Goal: Task Accomplishment & Management: Use online tool/utility

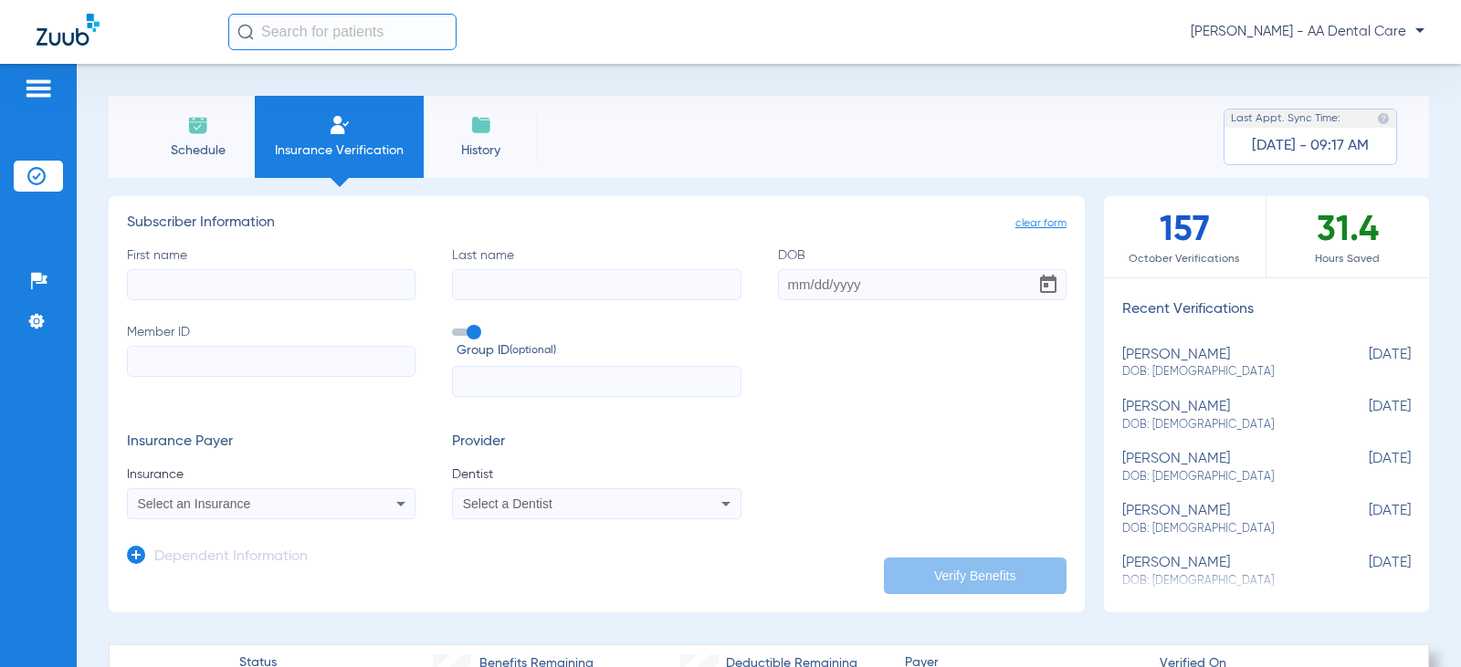
click at [333, 282] on input "First name" at bounding box center [271, 284] width 289 height 31
type input "[PERSON_NAME]"
click at [502, 299] on input "Last name Required" at bounding box center [596, 284] width 289 height 31
type input "sherwood"
type input "[DATE]"
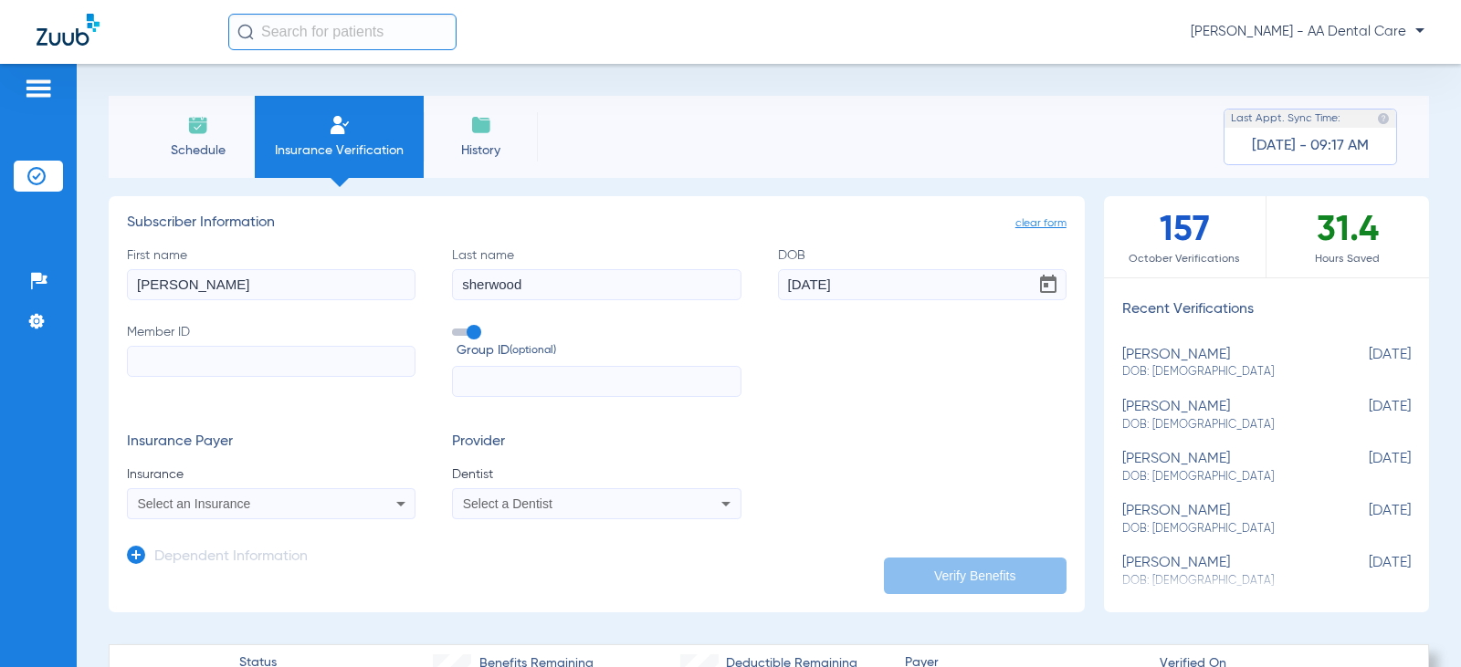
click at [253, 369] on input "Member ID" at bounding box center [271, 361] width 289 height 31
click at [282, 364] on input "Member ID Required" at bounding box center [271, 361] width 289 height 31
paste input "08034259211"
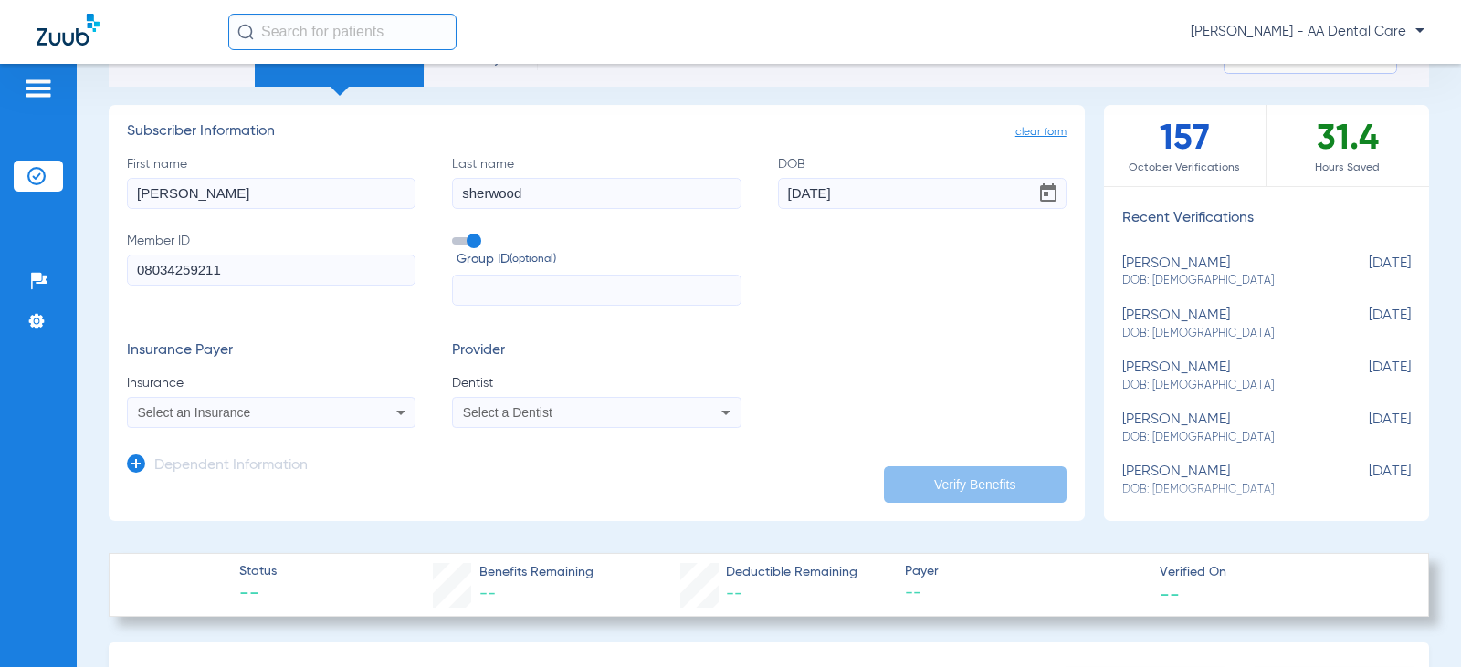
type input "08034259211"
click at [397, 409] on icon at bounding box center [401, 413] width 22 height 22
type input "a"
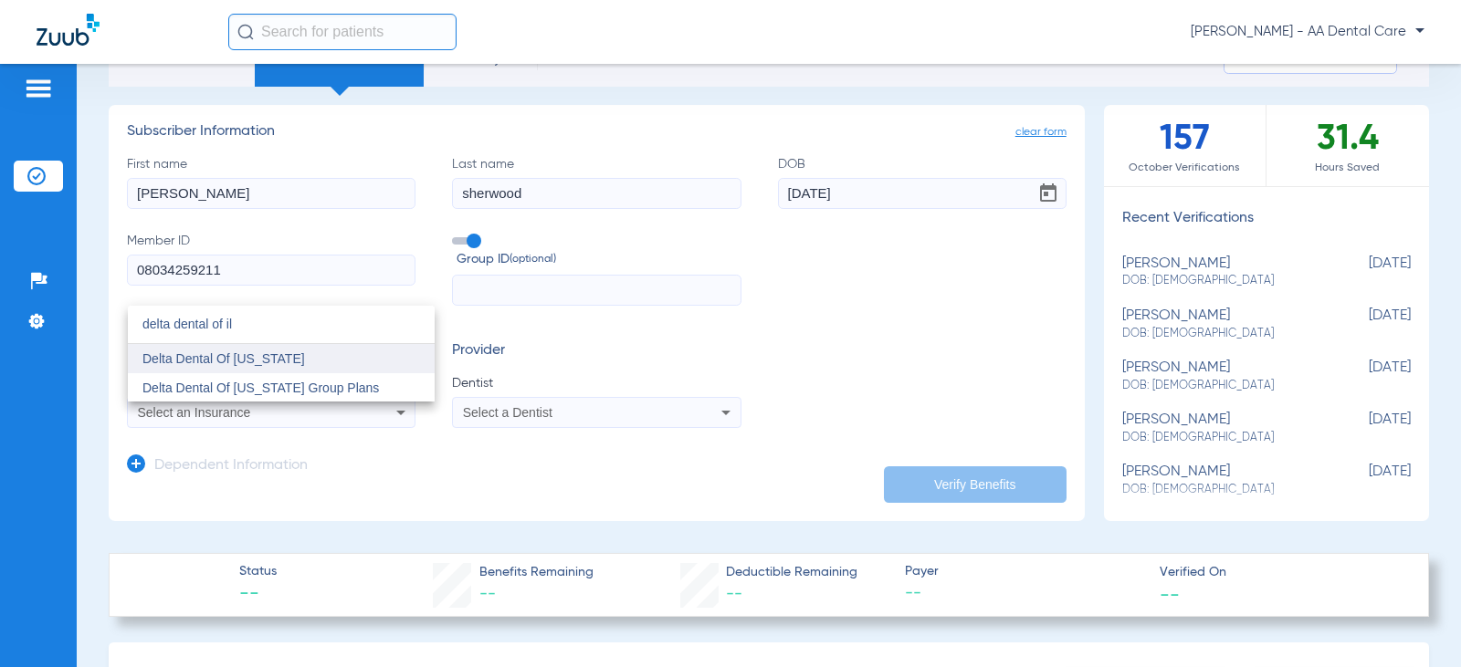
type input "delta dental of il"
click at [236, 367] on mat-option "Delta Dental Of [US_STATE]" at bounding box center [281, 358] width 307 height 29
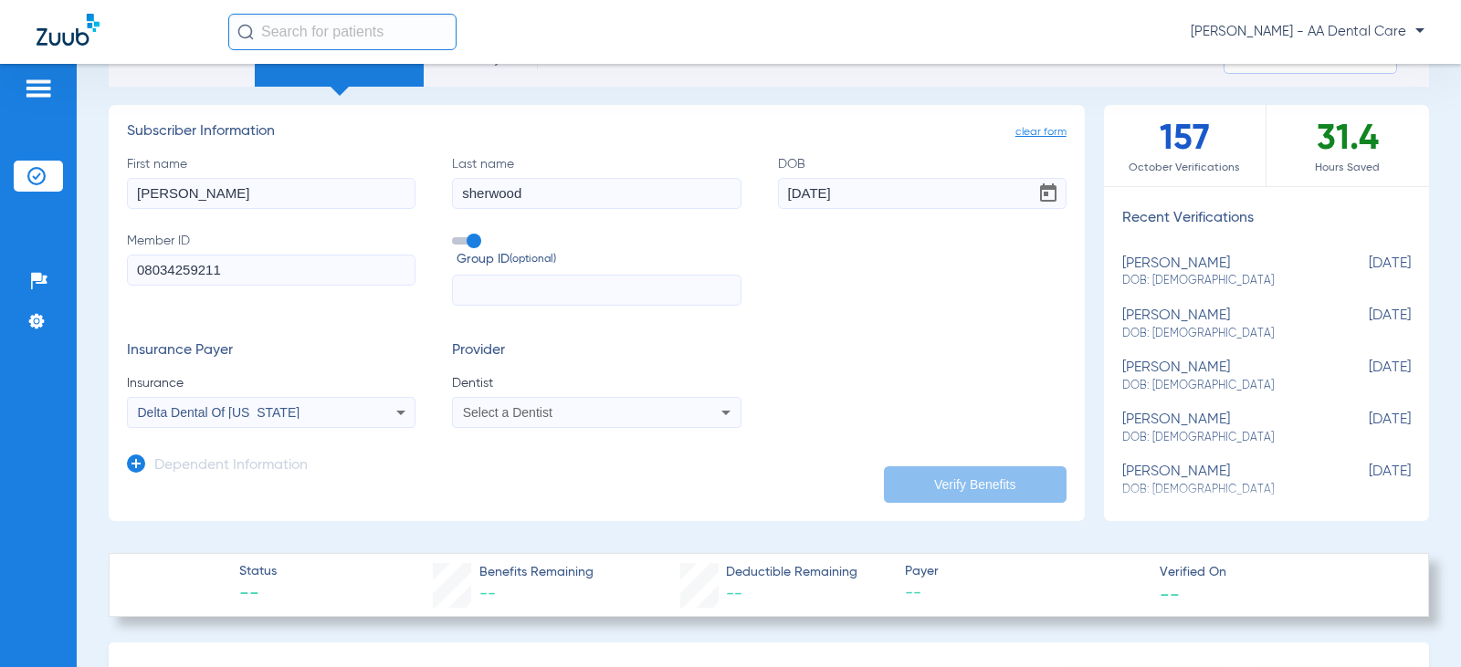
click at [701, 413] on div "Select a Dentist" at bounding box center [596, 413] width 287 height 22
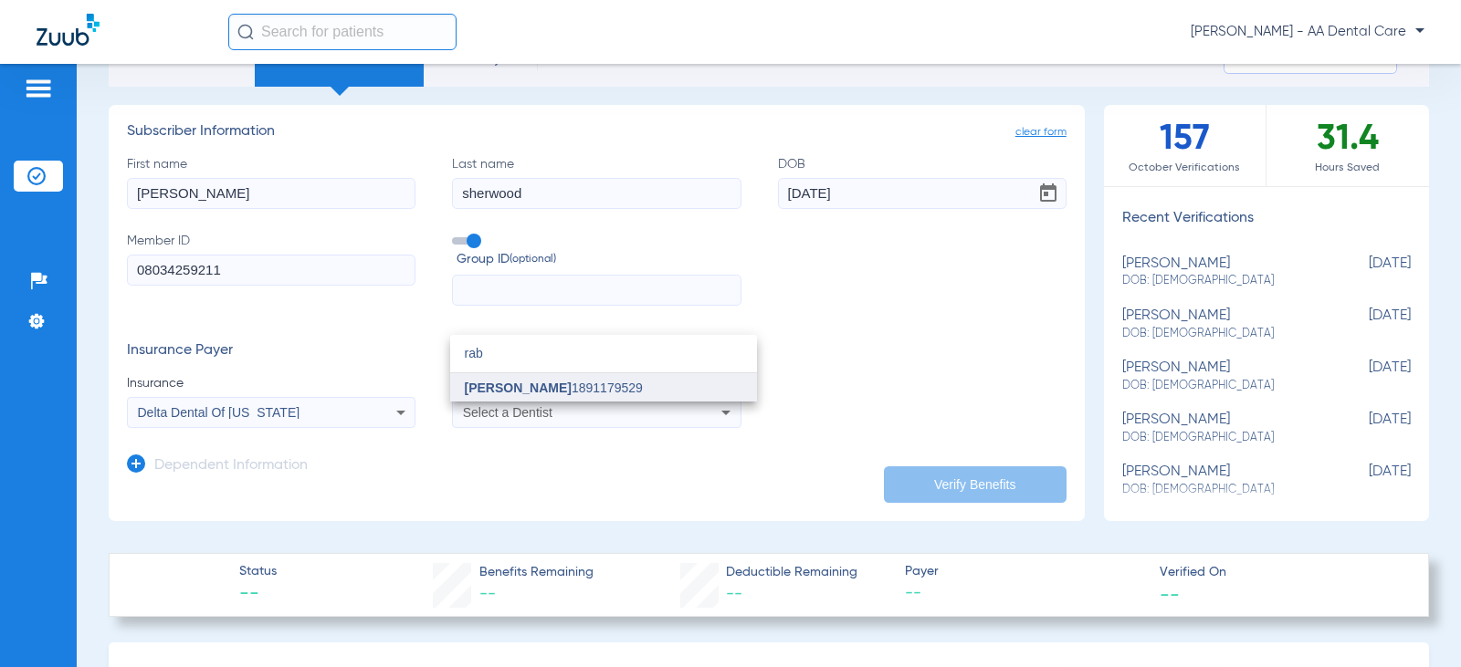
type input "rab"
click at [590, 376] on mat-option "[PERSON_NAME] 1891179529" at bounding box center [603, 387] width 307 height 29
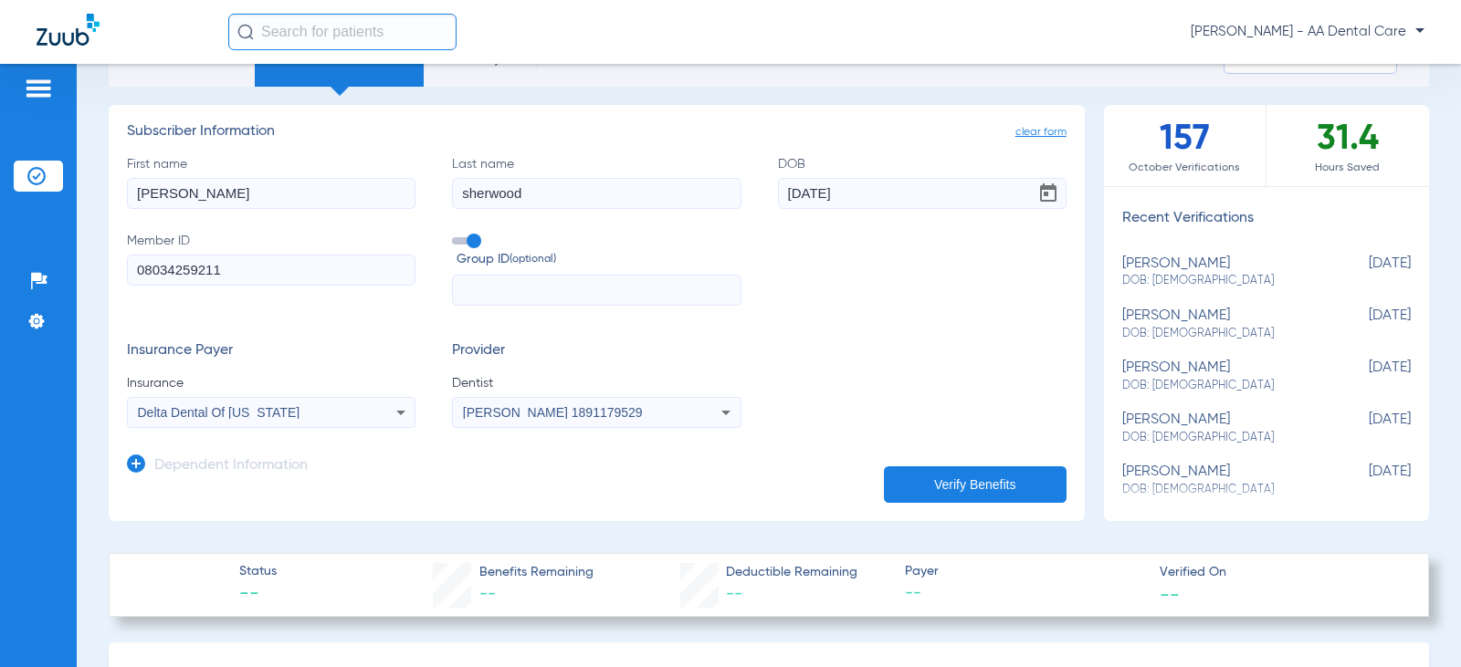
click at [932, 471] on button "Verify Benefits" at bounding box center [975, 485] width 183 height 37
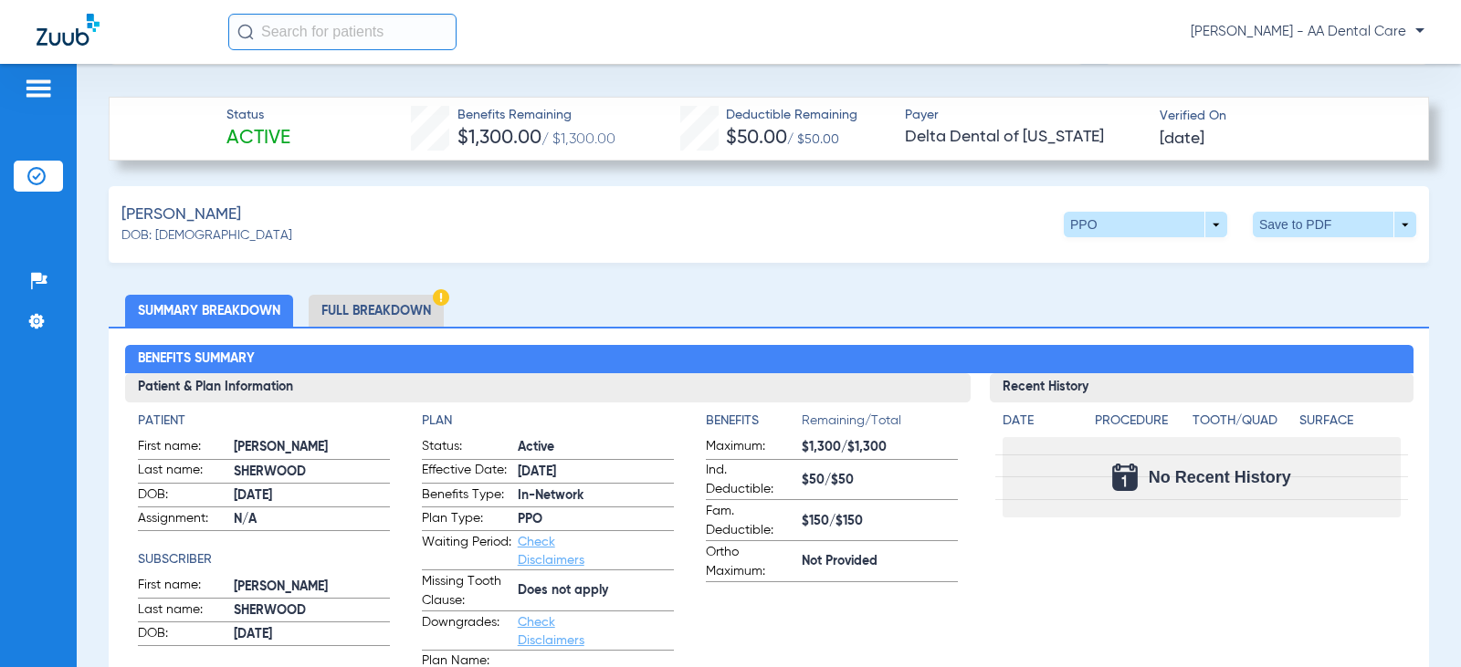
scroll to position [639, 0]
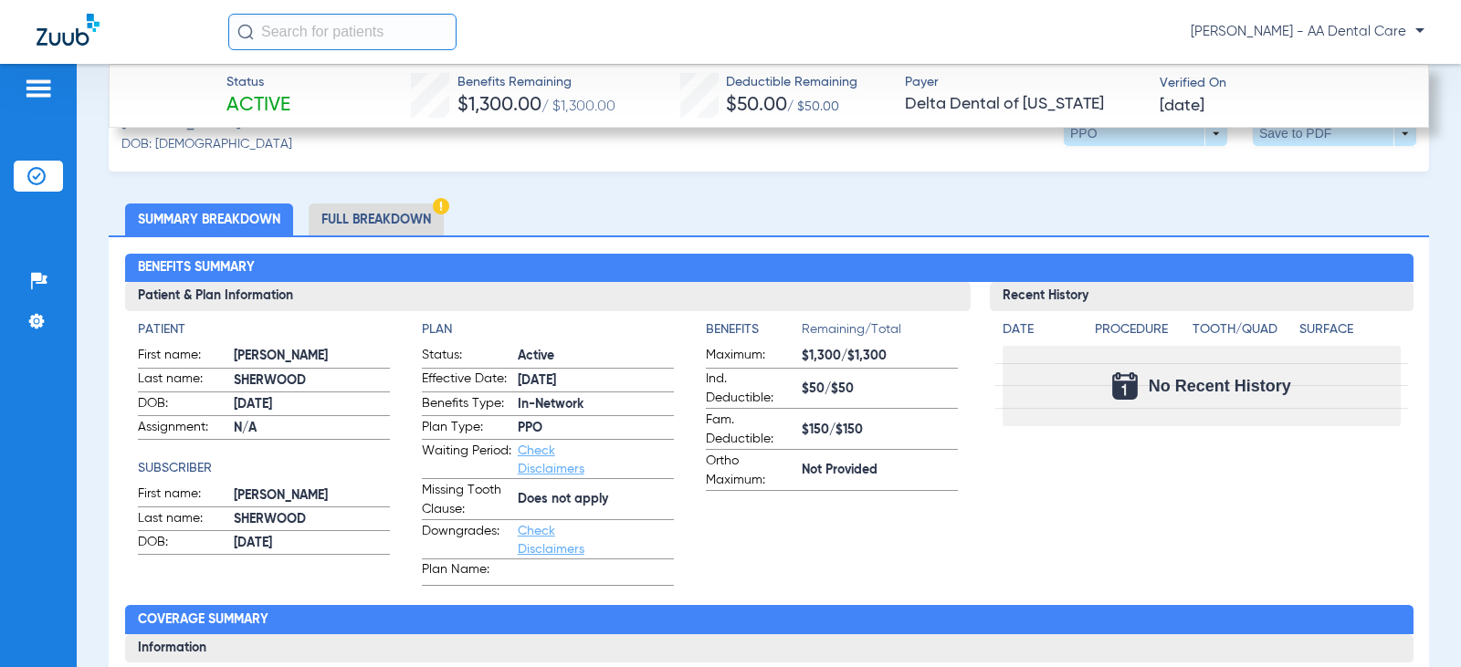
click at [369, 209] on li "Full Breakdown" at bounding box center [376, 220] width 135 height 32
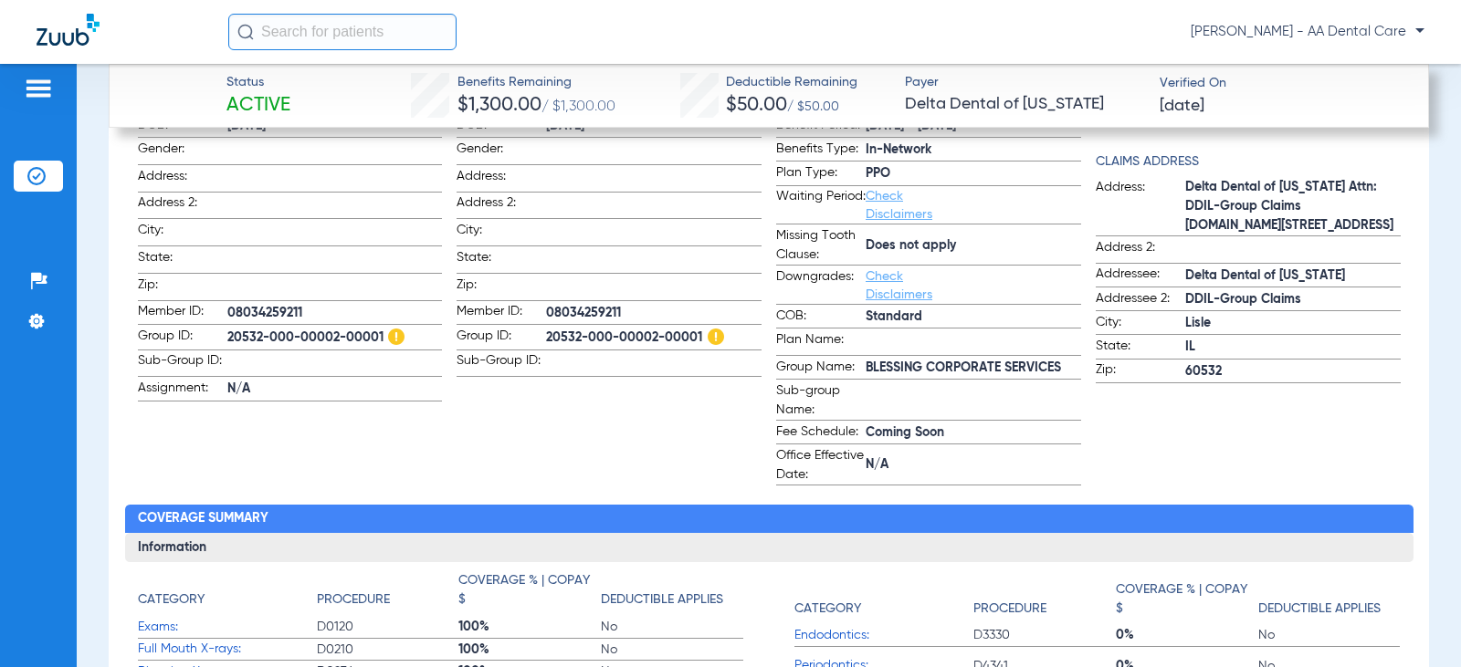
scroll to position [822, 0]
